Goal: Check status

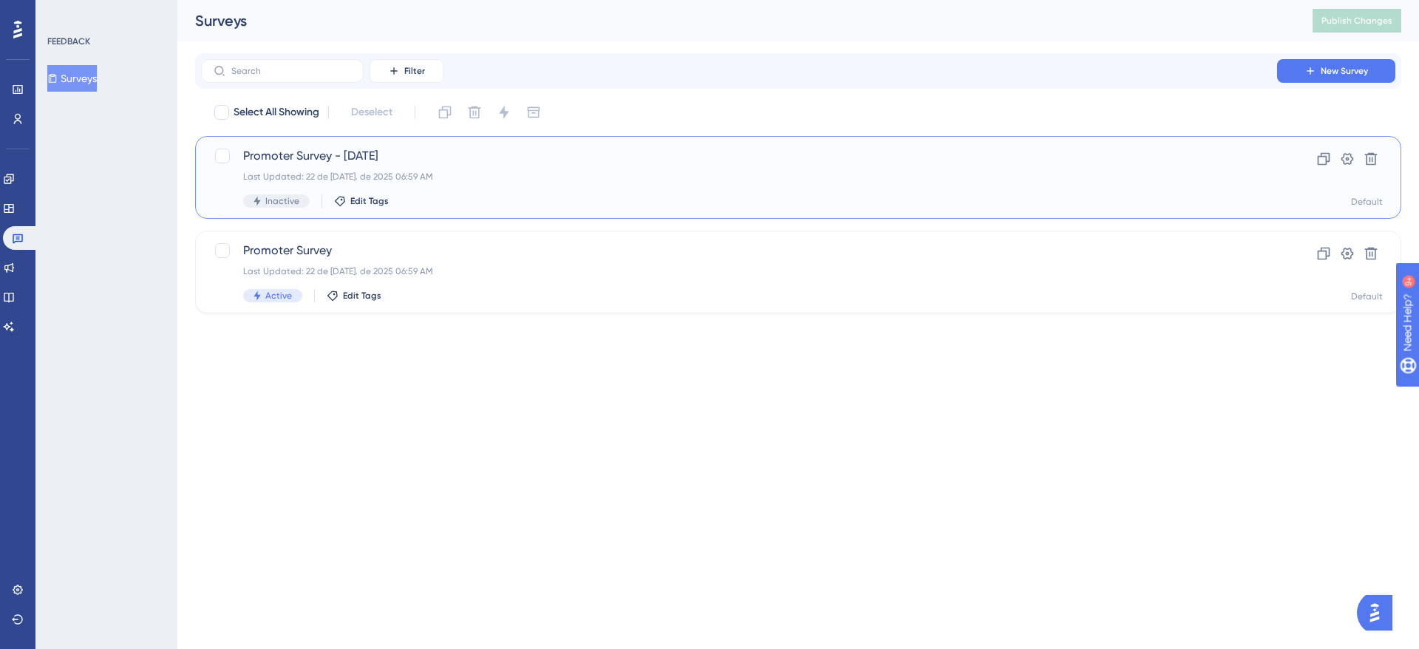
click at [451, 172] on div "Last Updated: 22 de [DATE]. de 2025 06:59 AM" at bounding box center [739, 177] width 992 height 12
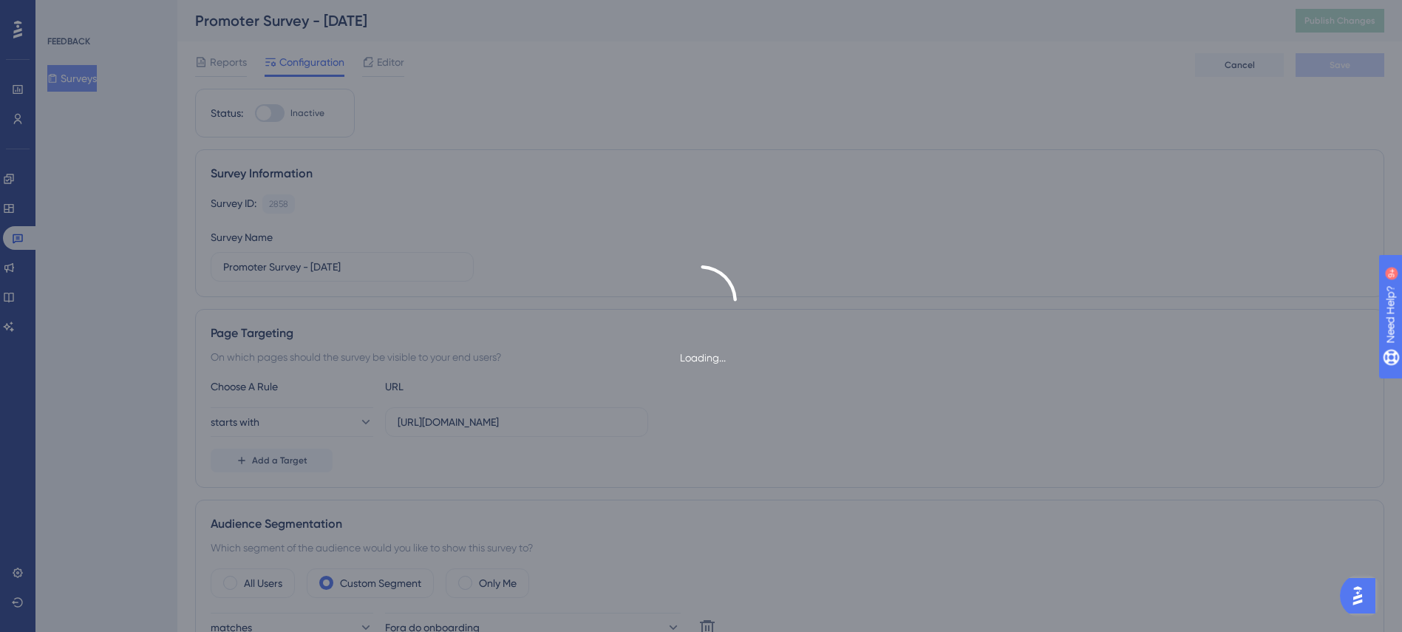
click at [25, 171] on div "Loading..." at bounding box center [701, 316] width 1402 height 632
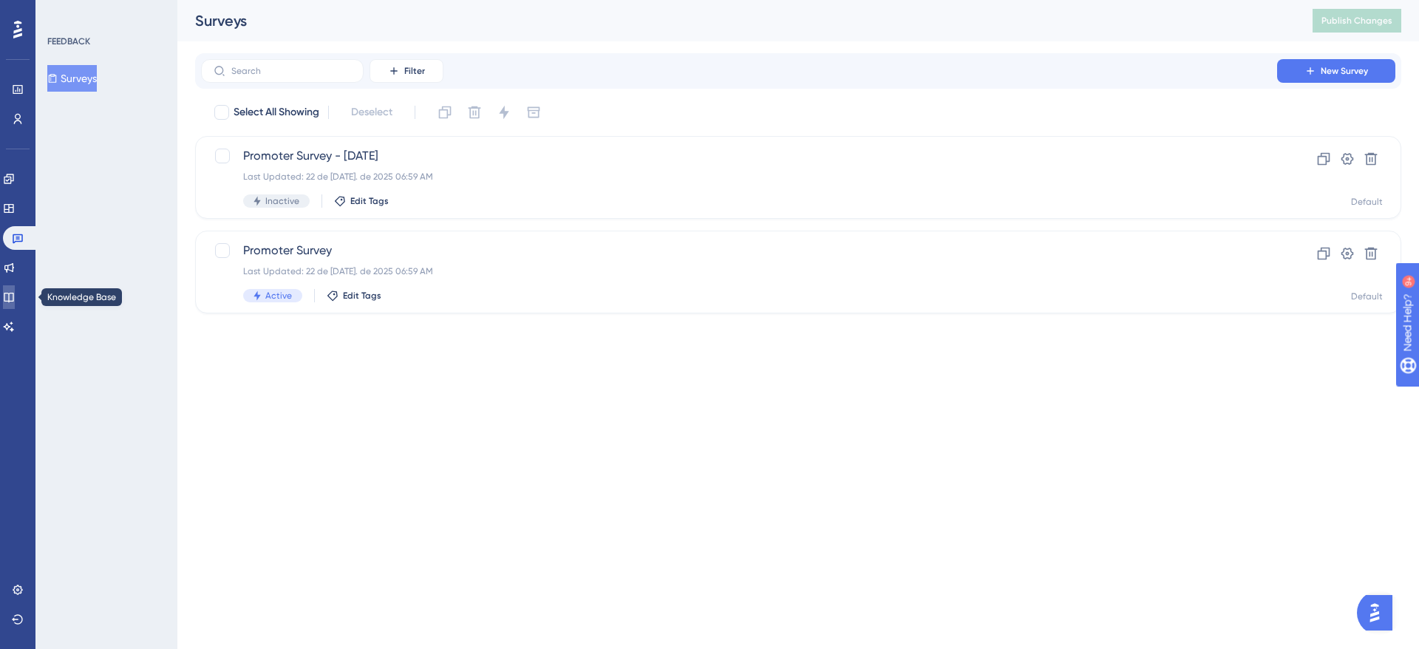
click at [11, 299] on link at bounding box center [9, 297] width 12 height 24
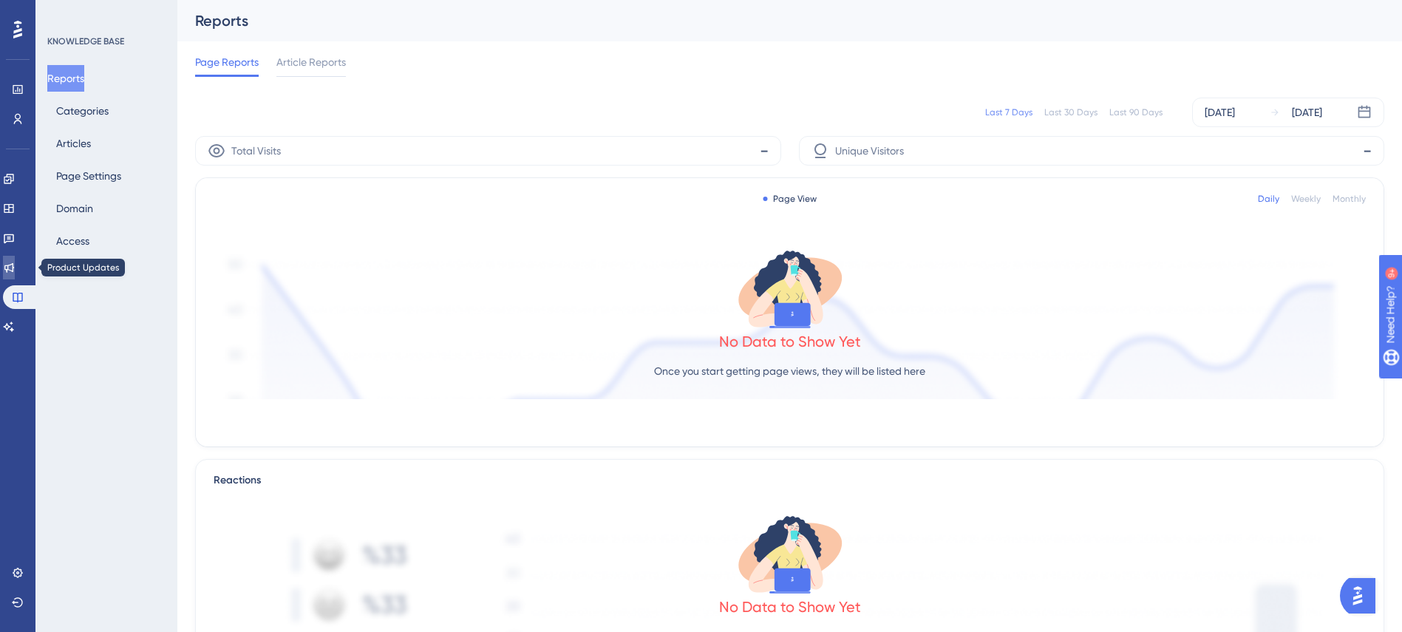
click at [7, 263] on link at bounding box center [9, 268] width 12 height 24
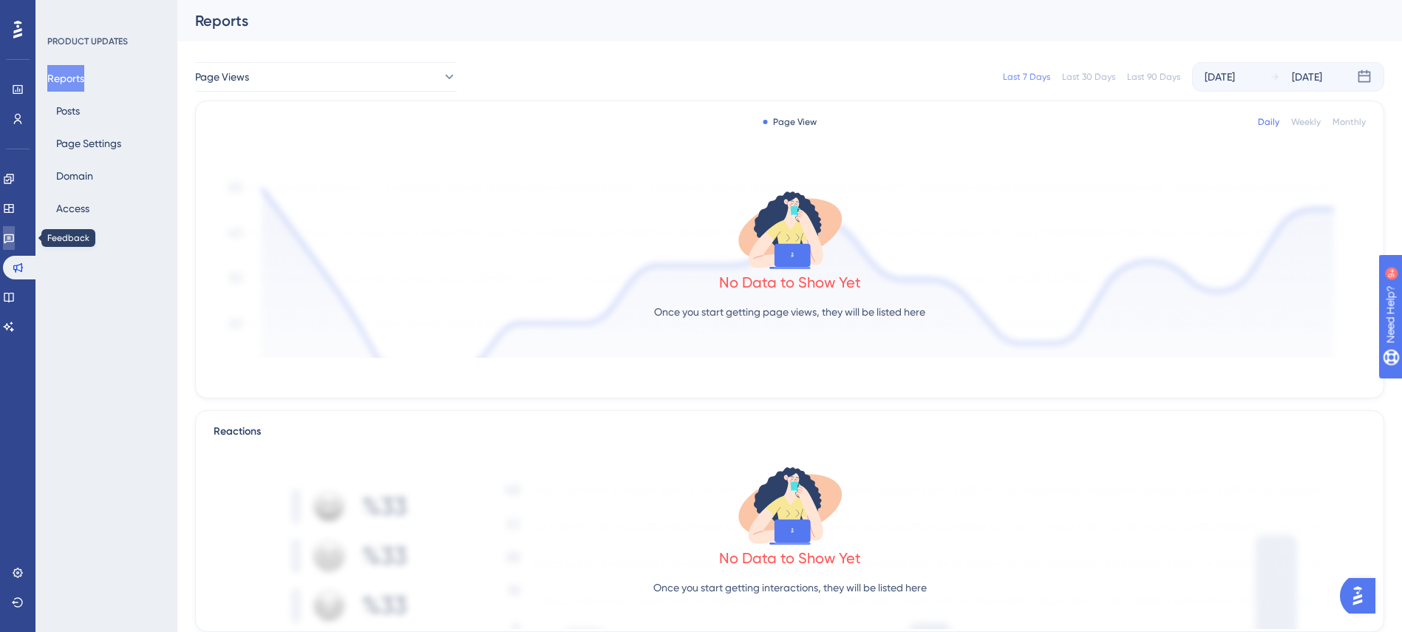
click at [15, 236] on icon at bounding box center [9, 238] width 12 height 12
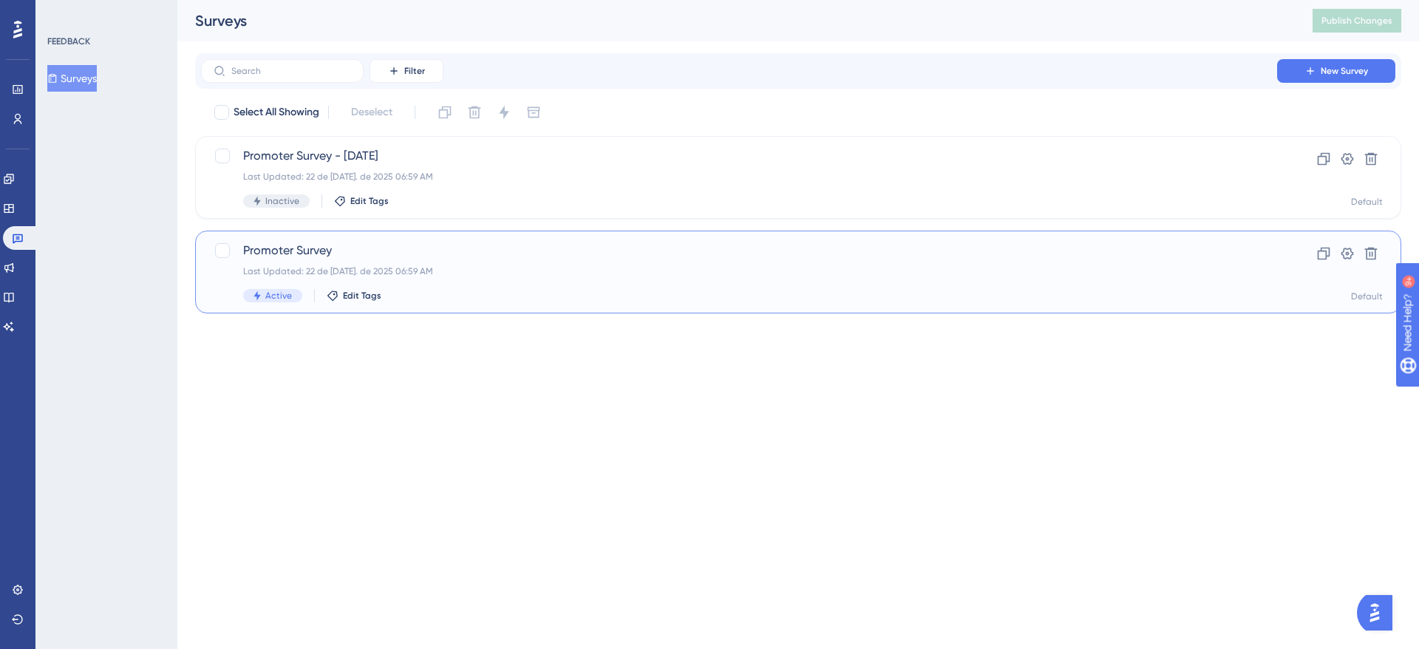
click at [417, 249] on span "Promoter Survey" at bounding box center [739, 251] width 992 height 18
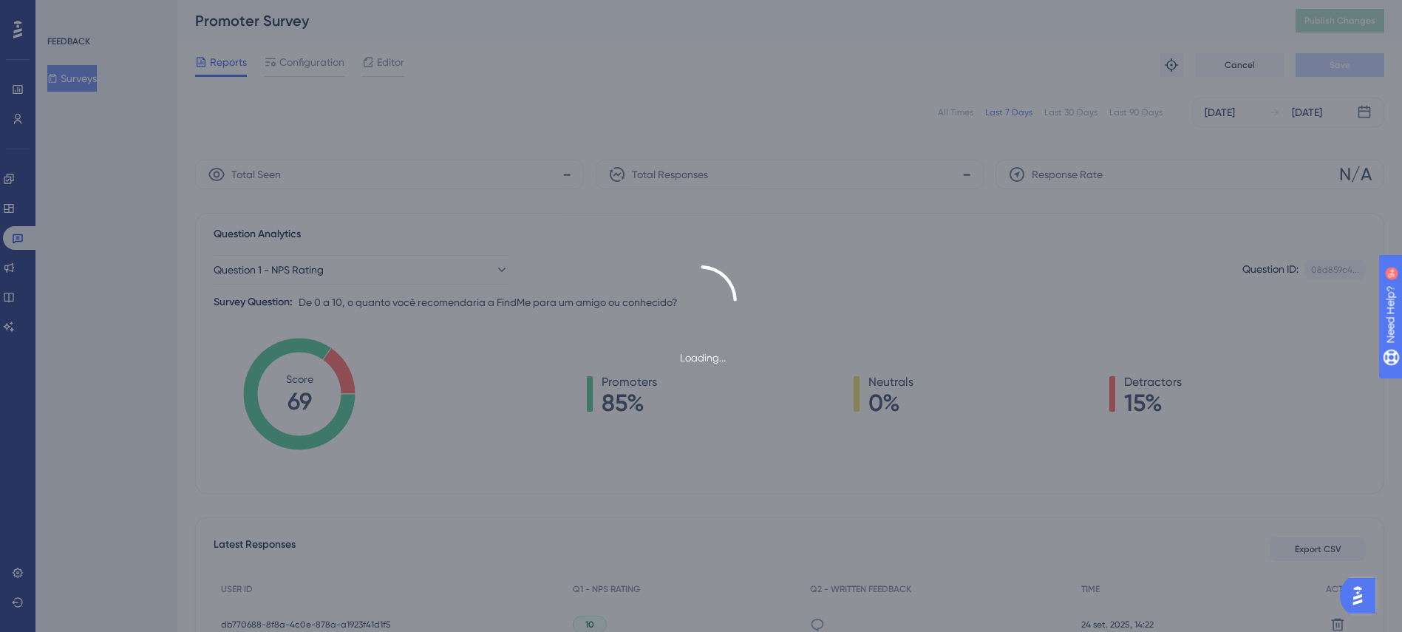
click at [466, 114] on div "Loading..." at bounding box center [701, 316] width 1402 height 632
